Goal: Task Accomplishment & Management: Manage account settings

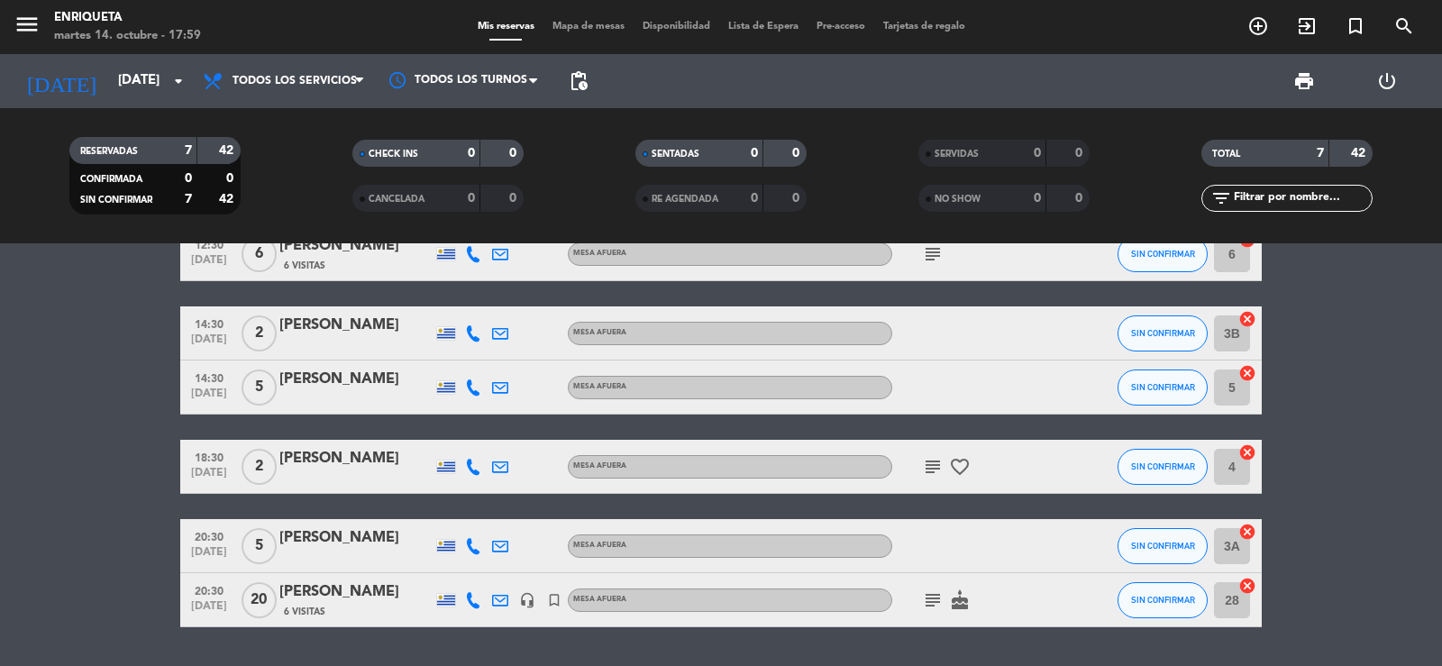
scroll to position [160, 0]
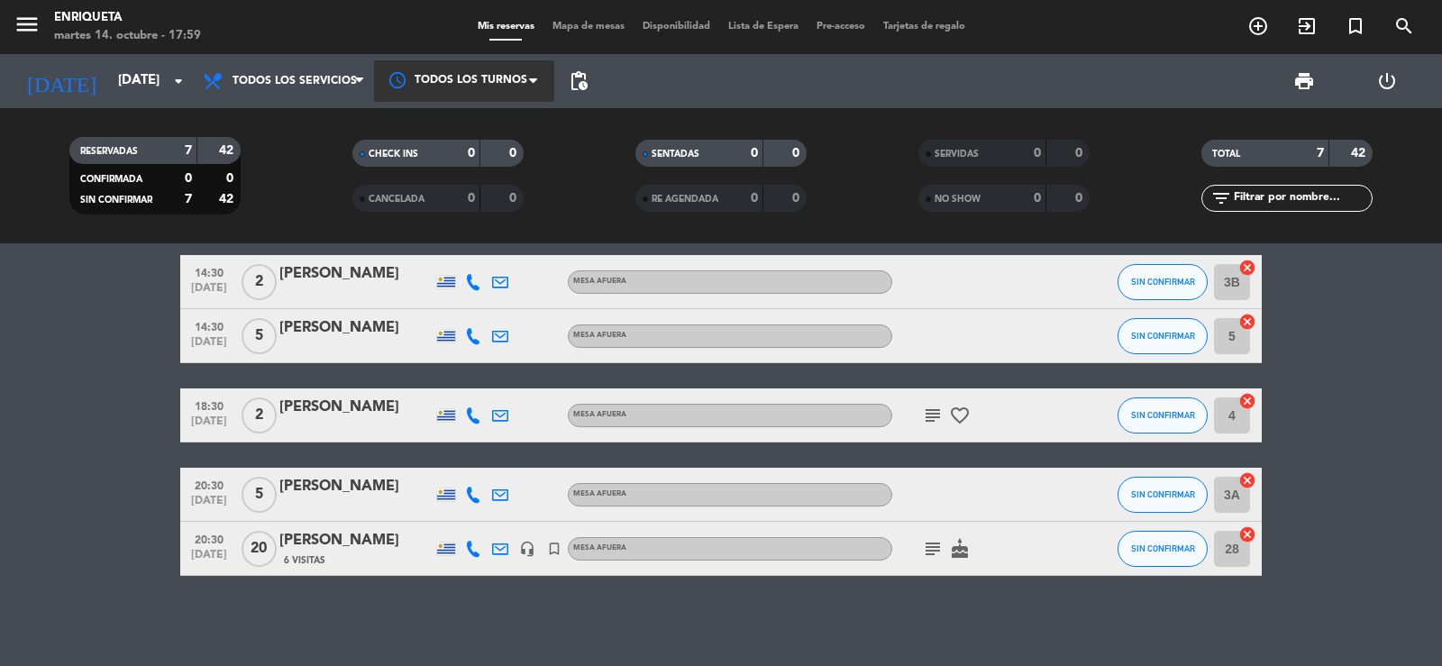
click at [508, 86] on div at bounding box center [464, 80] width 180 height 41
click at [483, 89] on div at bounding box center [464, 80] width 180 height 41
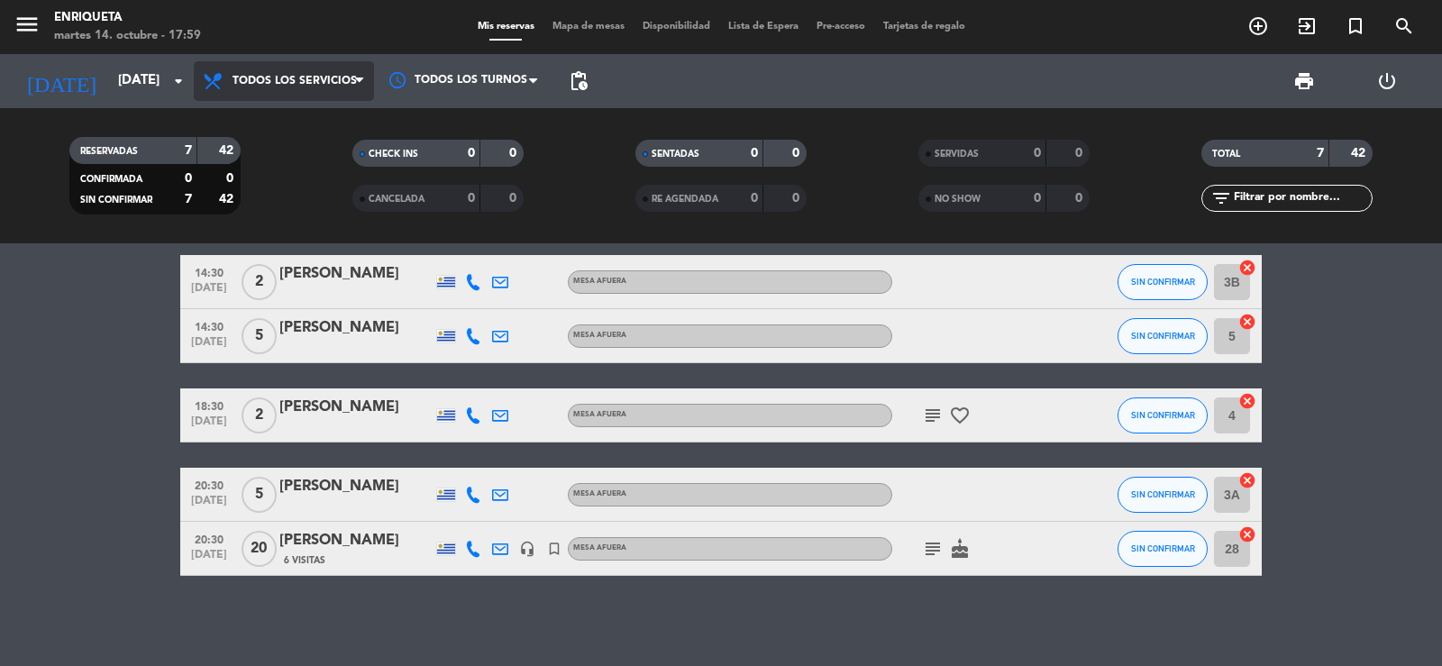
click at [336, 81] on span "Todos los servicios" at bounding box center [295, 81] width 124 height 13
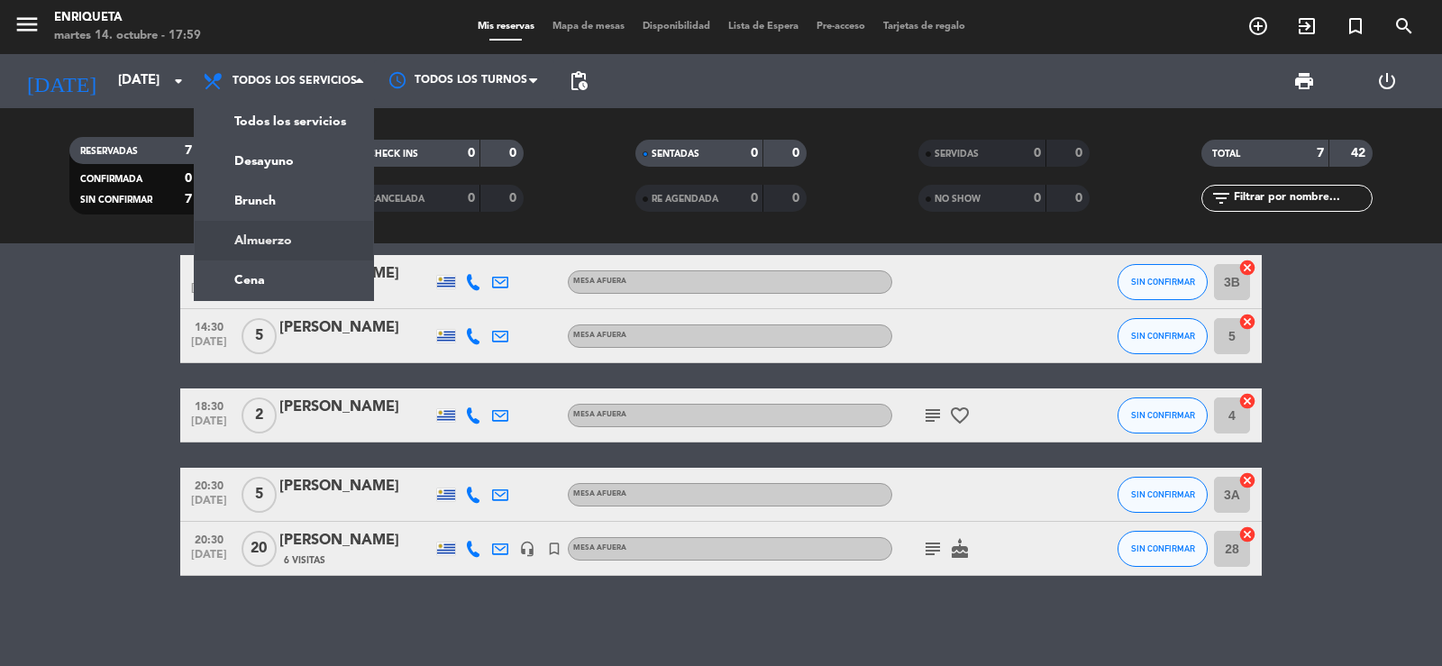
click at [95, 398] on bookings-row "12:30 [DATE] 2 [PERSON_NAME] AFUERA subject SIN CONFIRMAR 14 cancel 12:30 [DATE…" at bounding box center [721, 349] width 1442 height 454
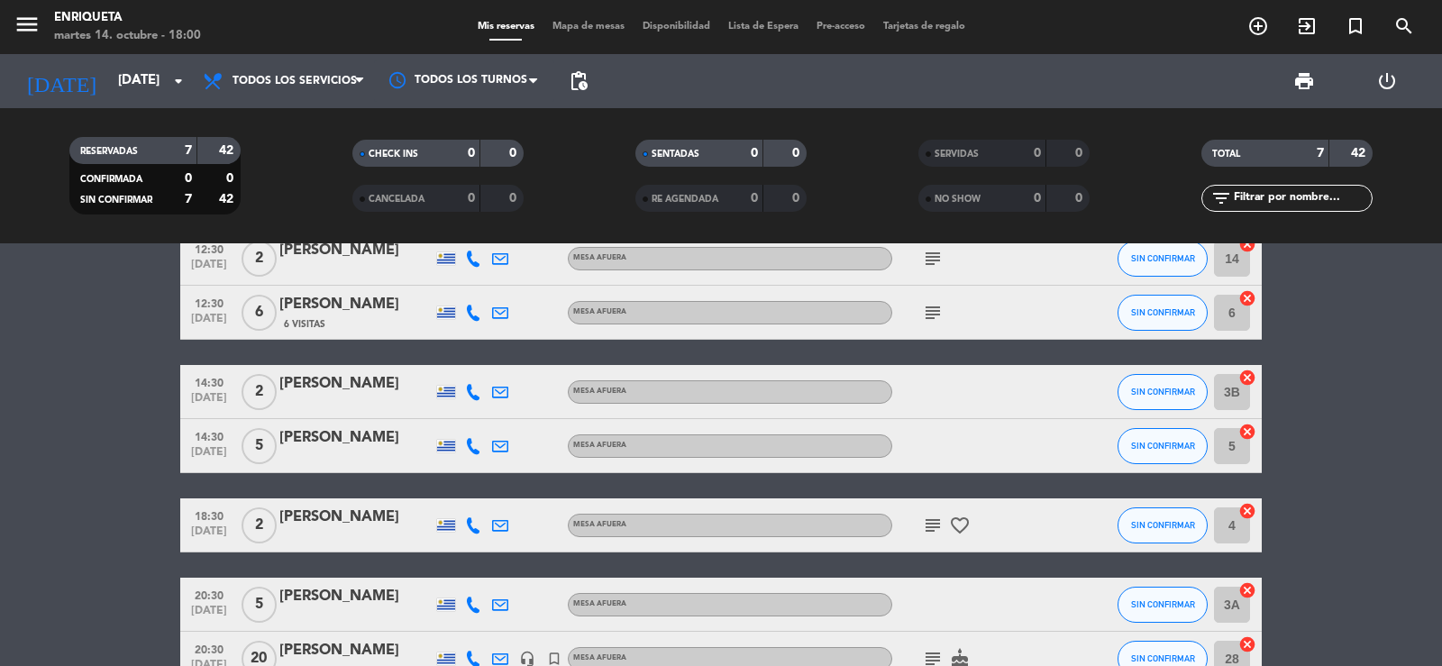
scroll to position [0, 0]
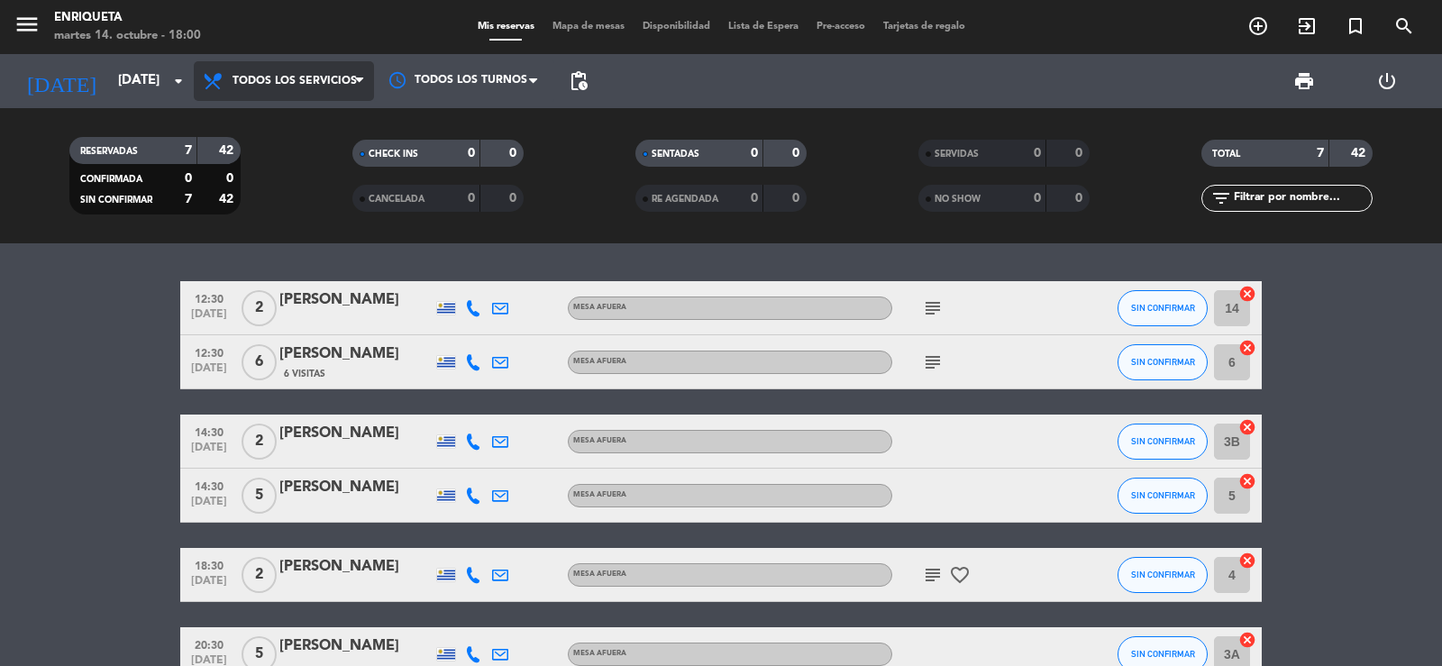
click at [290, 87] on span "Todos los servicios" at bounding box center [284, 81] width 180 height 40
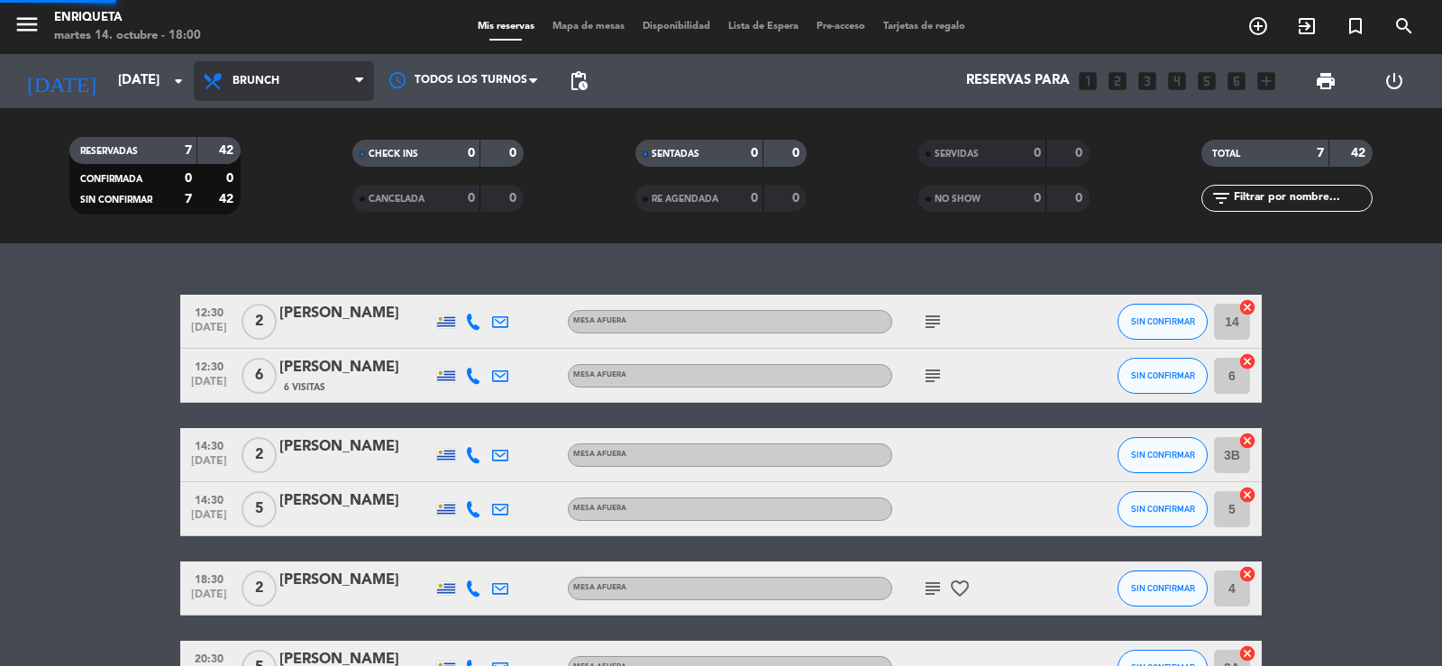
click at [274, 205] on div "menu [PERSON_NAME][DATE] 14. octubre - 18:00 Mis reservas Mapa de mesas Disponi…" at bounding box center [721, 121] width 1442 height 243
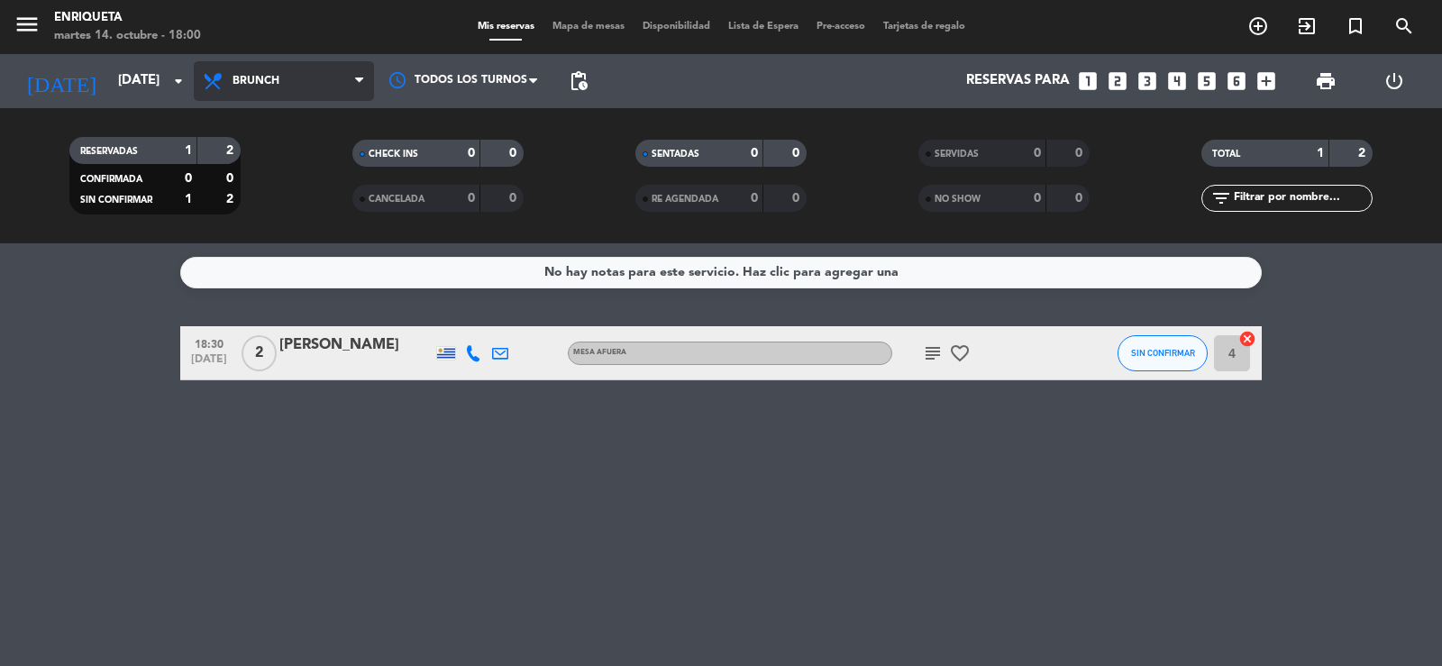
click at [306, 81] on span "Brunch" at bounding box center [284, 81] width 180 height 40
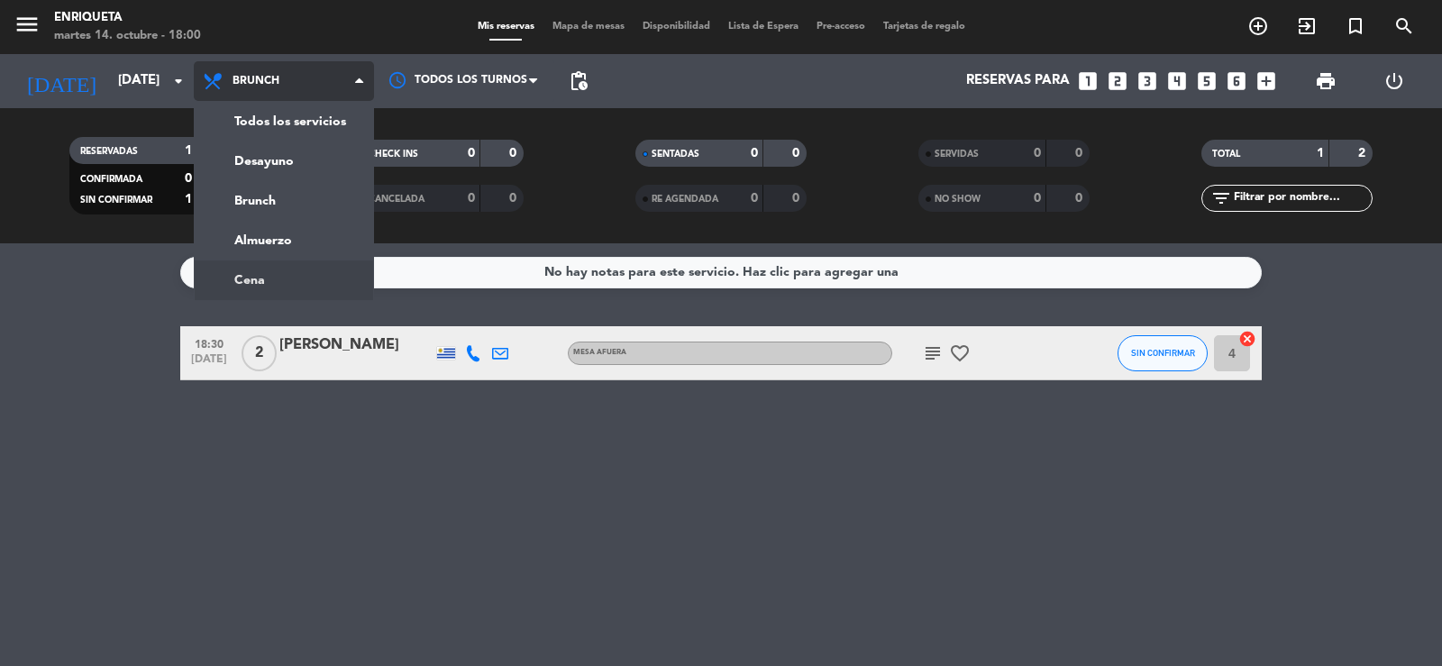
click at [268, 277] on ng-component "menu [PERSON_NAME][DATE] 14. octubre - 18:00 Mis reservas Mapa de mesas Disponi…" at bounding box center [721, 333] width 1442 height 666
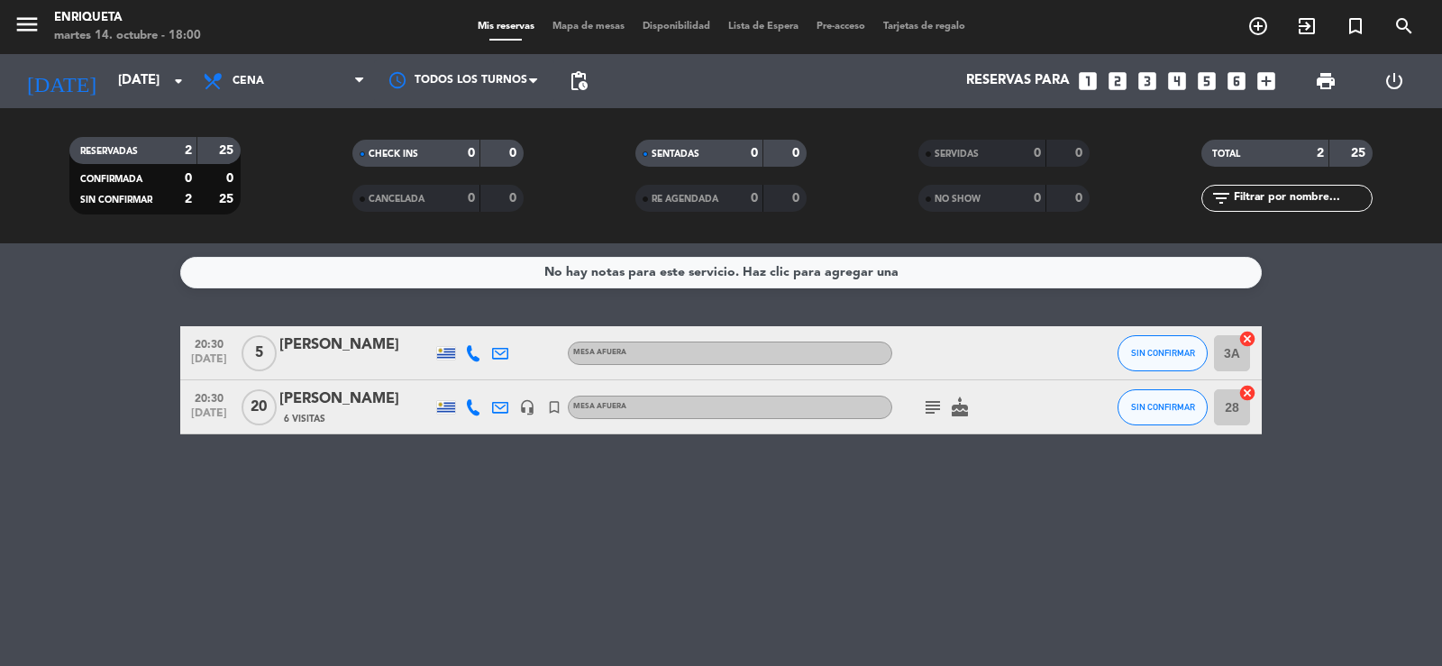
click at [269, 81] on span "Cena" at bounding box center [284, 81] width 180 height 40
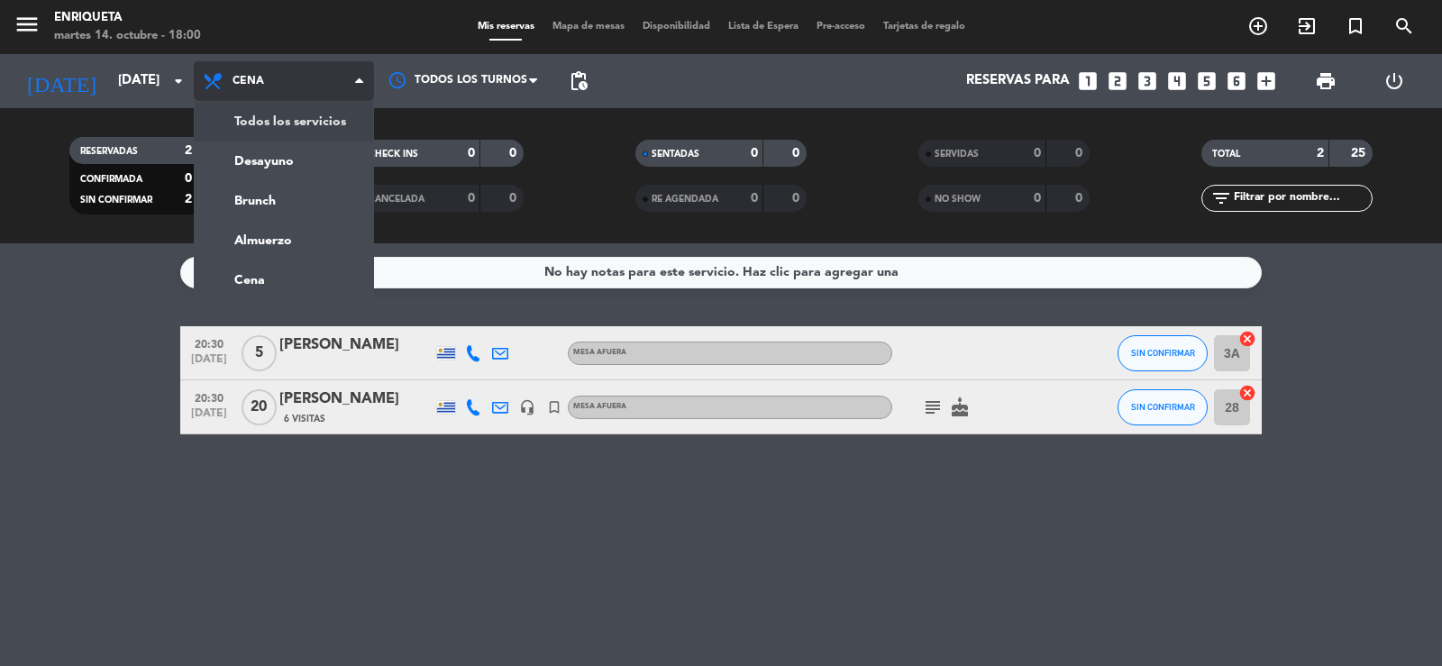
click at [267, 105] on div "Todos los servicios Desayuno Brunch Almuerzo Cena Cena Todos los servicios Desa…" at bounding box center [284, 81] width 180 height 54
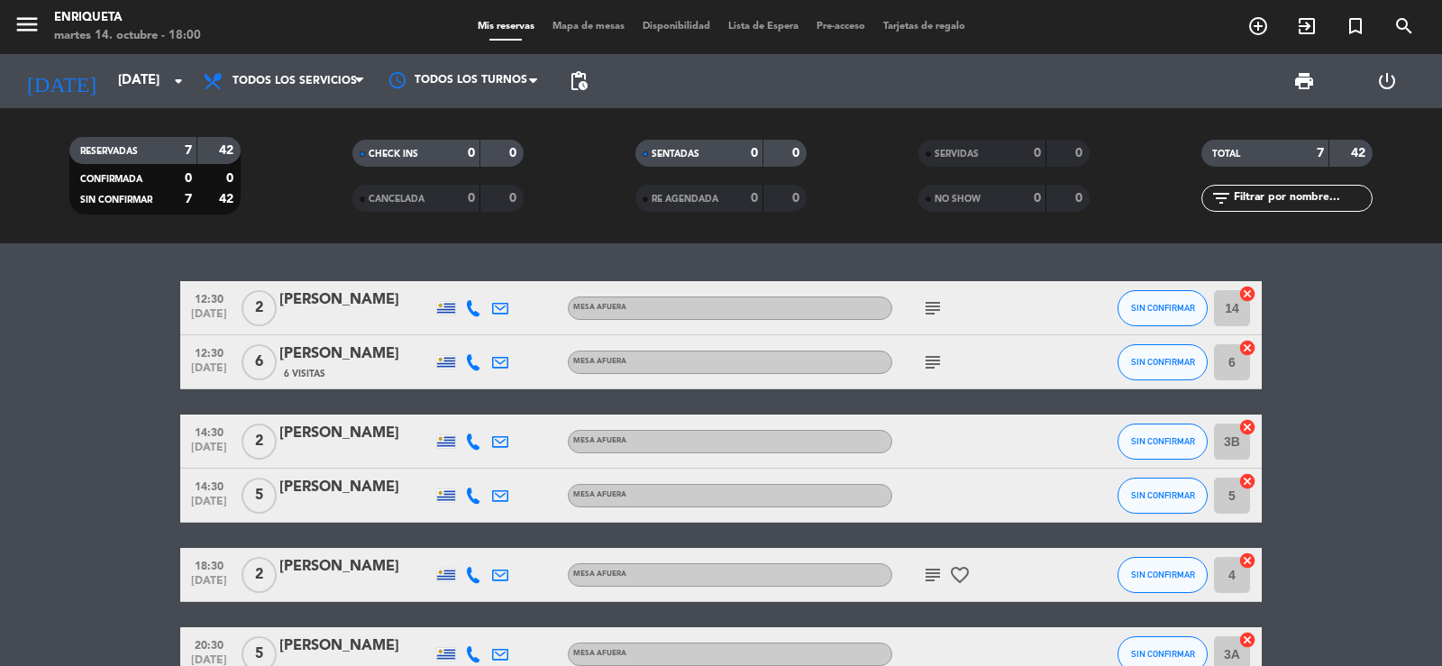
click at [938, 305] on icon "subject" at bounding box center [933, 308] width 22 height 22
click at [927, 362] on icon "subject" at bounding box center [933, 363] width 22 height 22
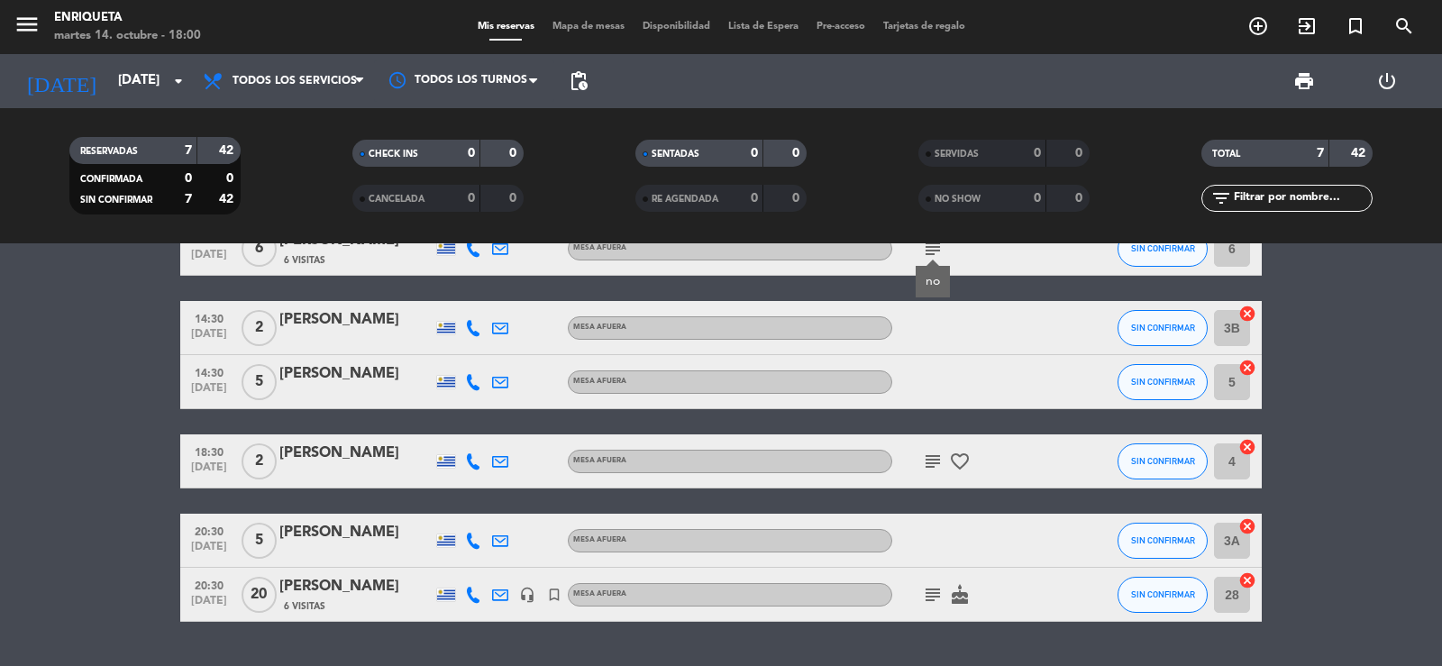
scroll to position [151, 0]
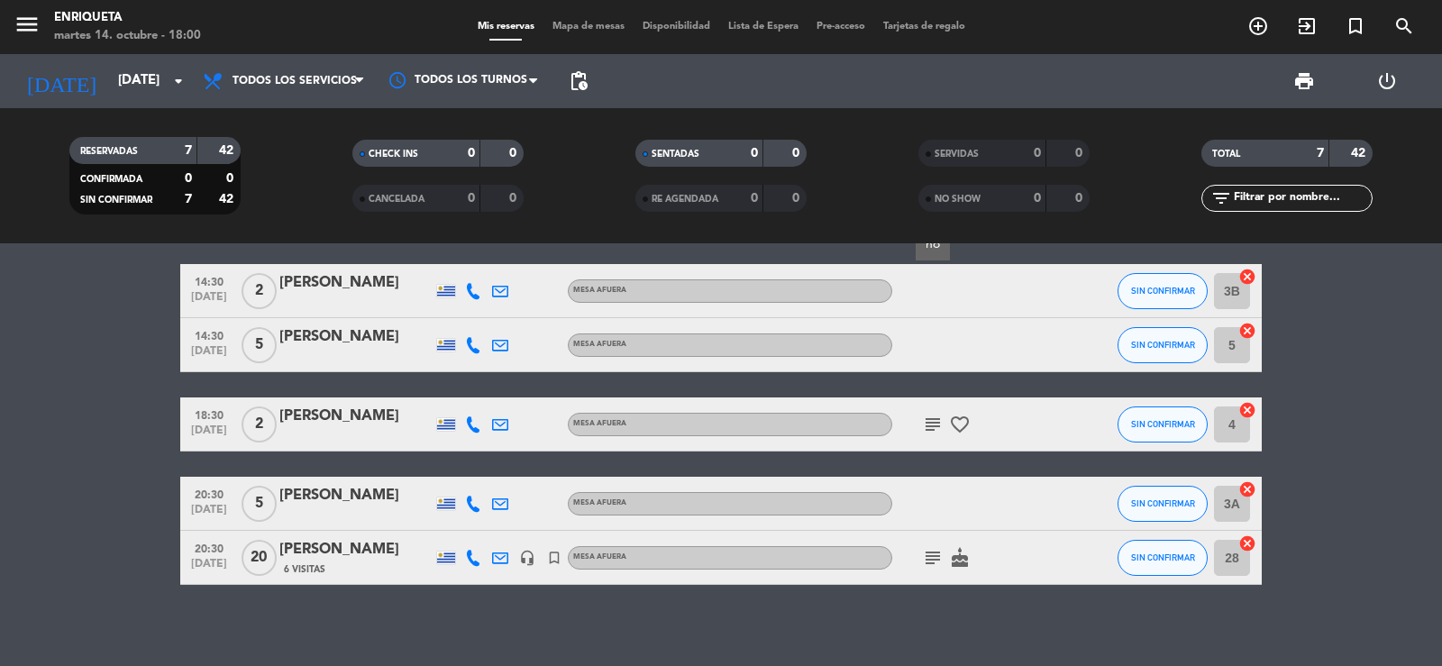
click at [927, 425] on icon "subject" at bounding box center [933, 425] width 22 height 22
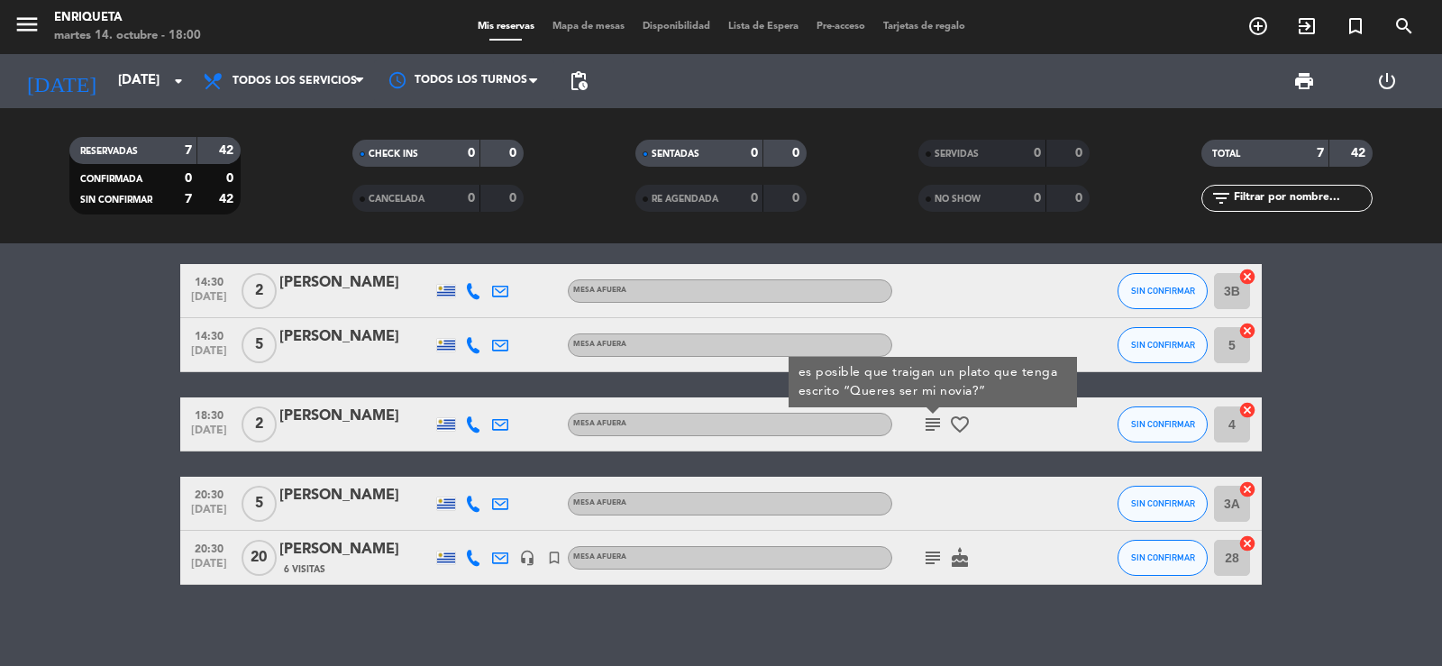
click at [143, 418] on bookings-row "12:30 [DATE] 2 [PERSON_NAME] AFUERA subject SIN CONFIRMAR 14 cancel 12:30 [DATE…" at bounding box center [721, 358] width 1442 height 454
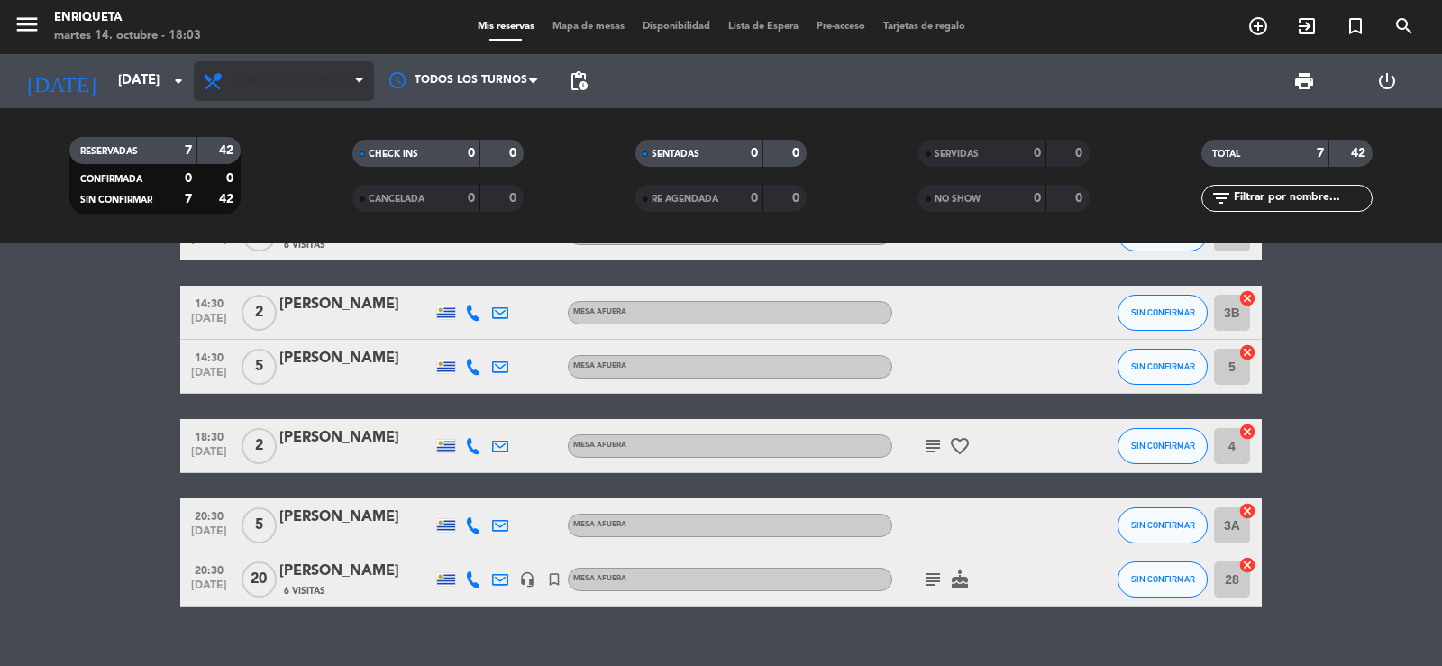
scroll to position [160, 0]
